Goal: Navigation & Orientation: Find specific page/section

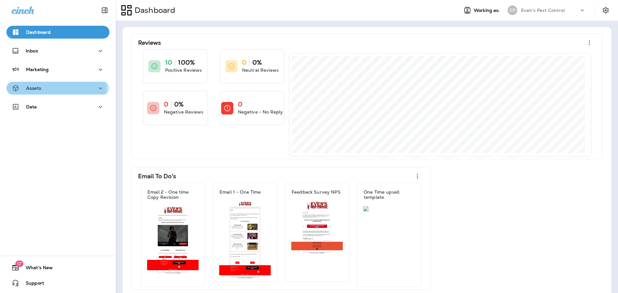
click at [43, 88] on div "Assets" at bounding box center [58, 88] width 93 height 8
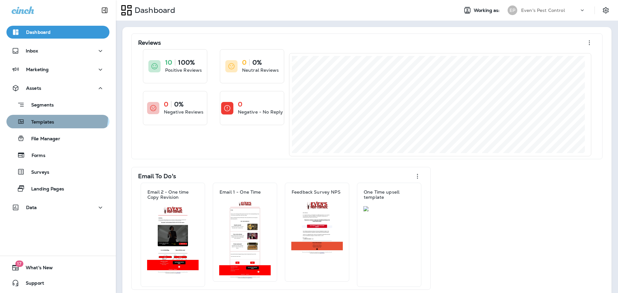
drag, startPoint x: 53, startPoint y: 116, endPoint x: 56, endPoint y: 118, distance: 3.9
click at [53, 116] on button "Templates" at bounding box center [57, 122] width 103 height 14
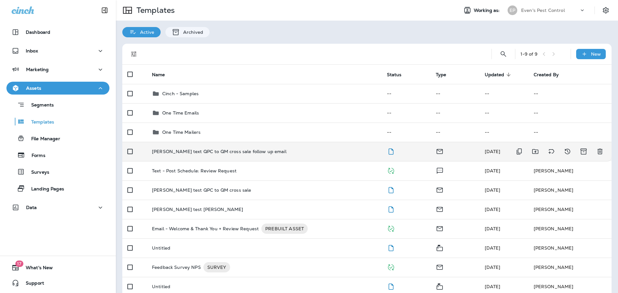
click at [271, 156] on td "[PERSON_NAME] text QPC to QM cross sale follow up email" at bounding box center [264, 151] width 235 height 19
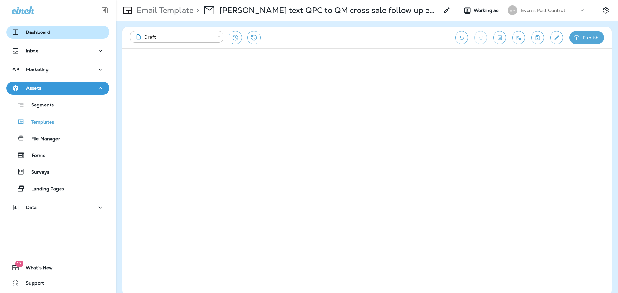
click at [43, 32] on p "Dashboard" at bounding box center [38, 32] width 24 height 5
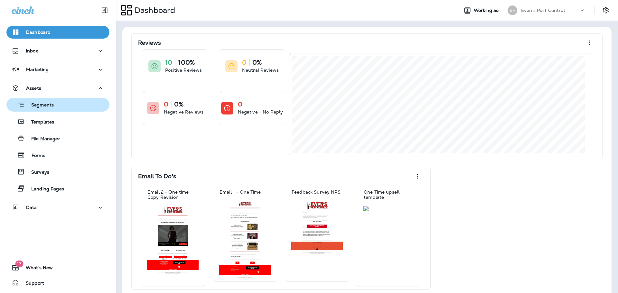
click at [53, 109] on div "Segments" at bounding box center [31, 105] width 45 height 10
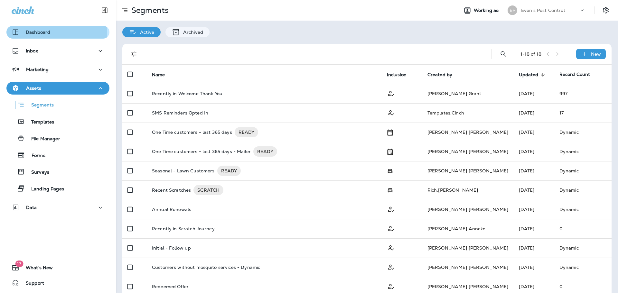
click at [56, 33] on div "Dashboard" at bounding box center [58, 32] width 93 height 8
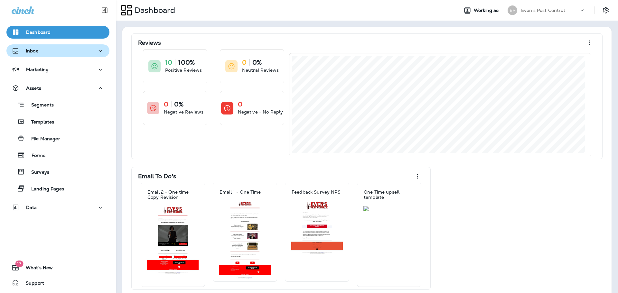
click at [61, 51] on div "Inbox" at bounding box center [58, 51] width 93 height 8
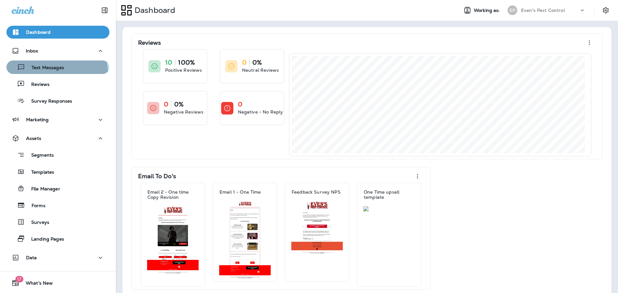
click at [56, 73] on button "Text Messages" at bounding box center [57, 68] width 103 height 14
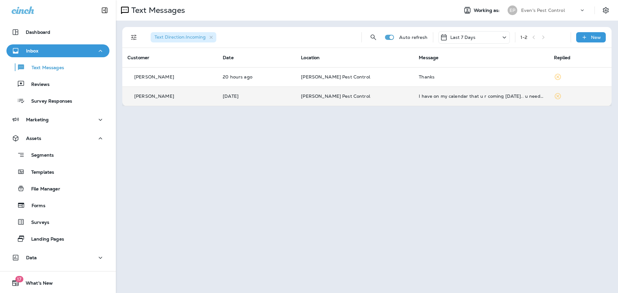
click at [575, 97] on td at bounding box center [580, 96] width 63 height 19
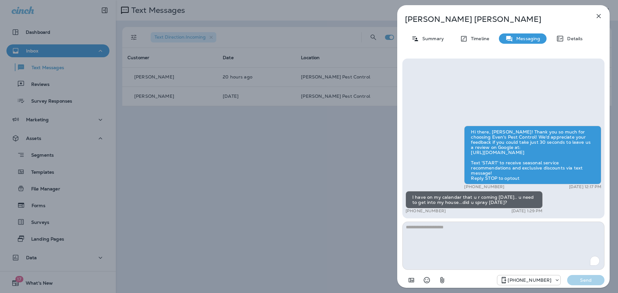
click at [599, 12] on button "button" at bounding box center [599, 16] width 13 height 13
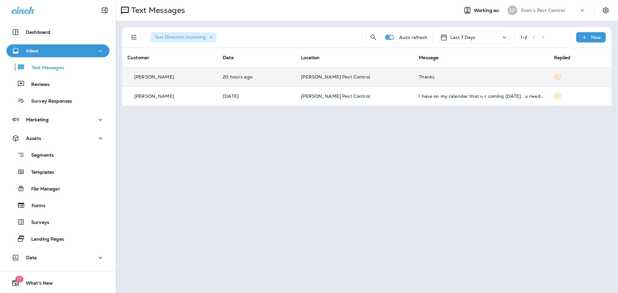
click at [557, 74] on td at bounding box center [580, 76] width 63 height 19
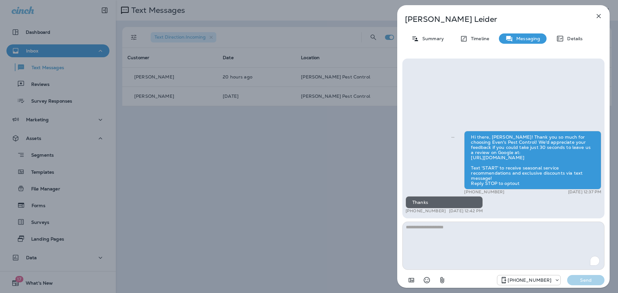
click at [602, 14] on icon "button" at bounding box center [599, 16] width 8 height 8
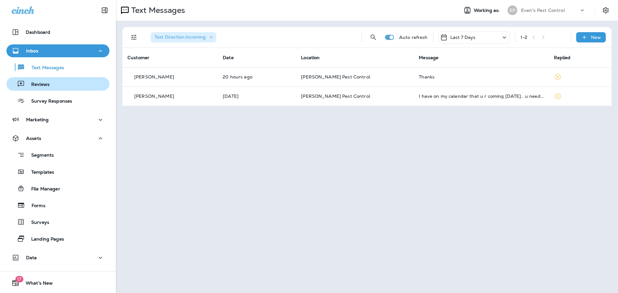
click at [68, 85] on div "Reviews" at bounding box center [58, 84] width 98 height 10
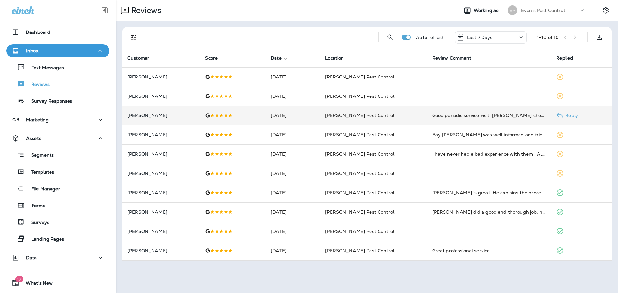
click at [396, 112] on td "[PERSON_NAME] Pest Control" at bounding box center [373, 115] width 107 height 19
